Goal: Task Accomplishment & Management: Manage account settings

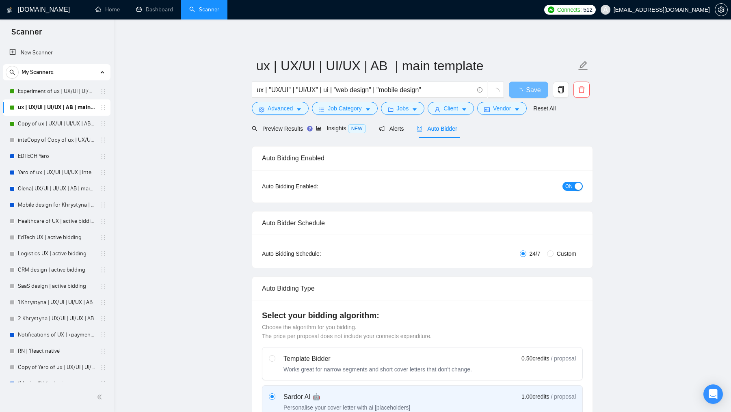
click at [574, 11] on span "Connects:" at bounding box center [569, 9] width 24 height 9
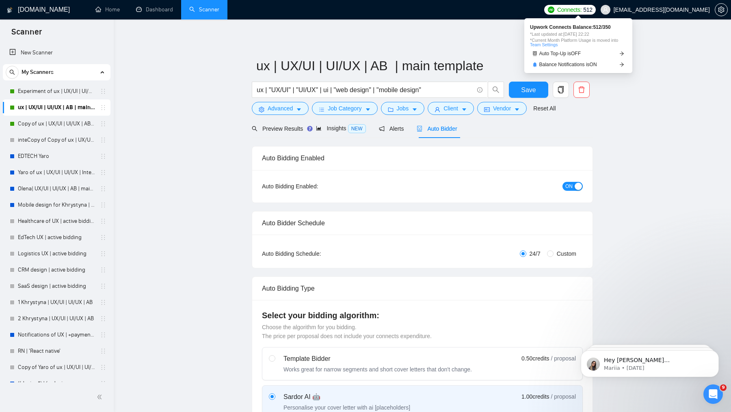
click at [548, 45] on link "Team Settings" at bounding box center [544, 44] width 28 height 5
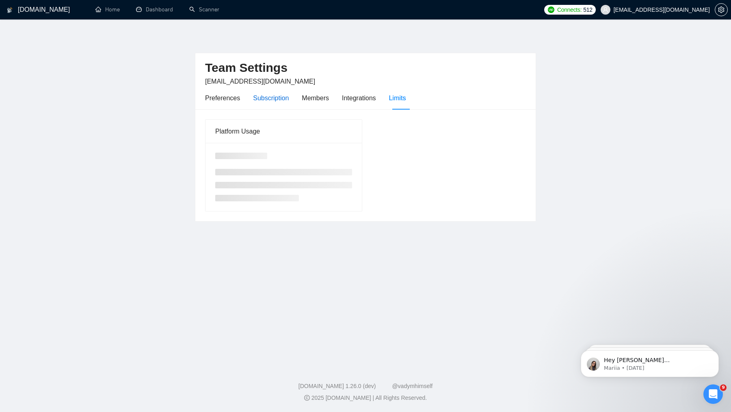
click at [268, 96] on div "Subscription" at bounding box center [271, 98] width 36 height 10
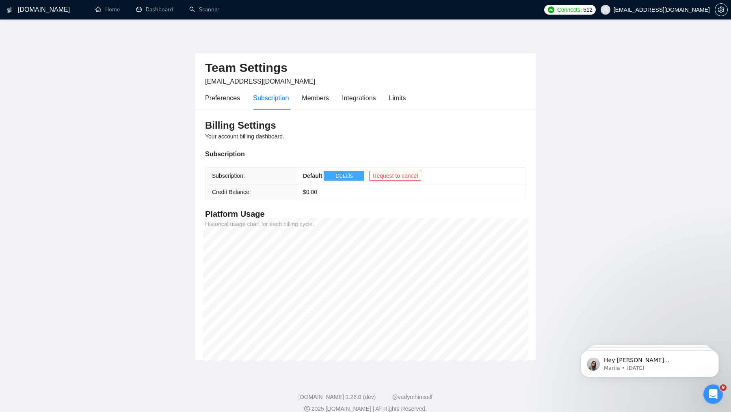
click at [327, 176] on button "Details" at bounding box center [344, 176] width 41 height 10
